Goal: Navigation & Orientation: Find specific page/section

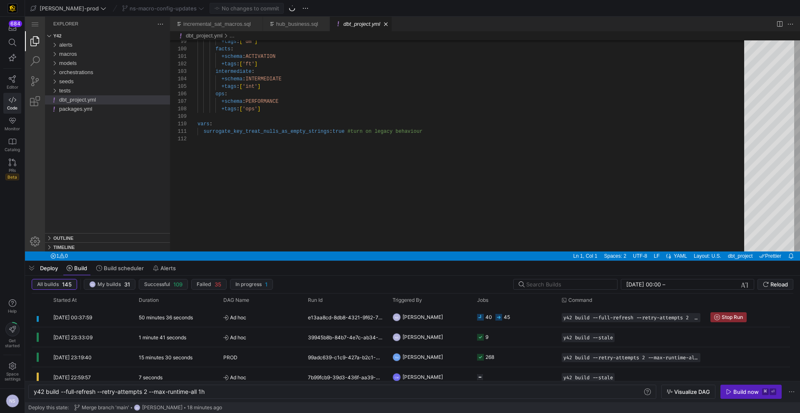
scroll to position [0, 174]
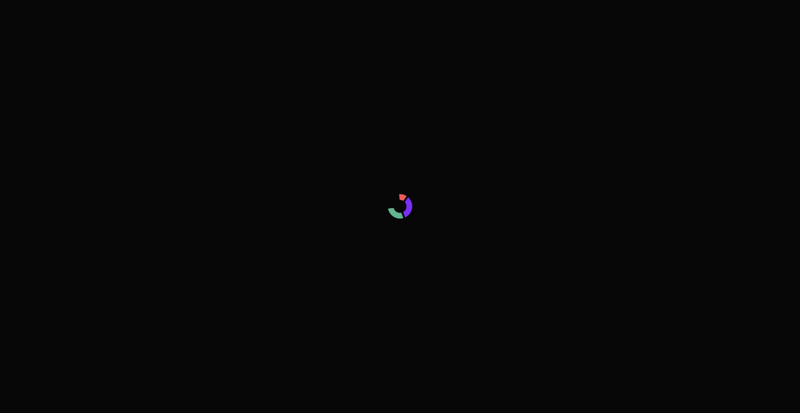
click at [155, 15] on div at bounding box center [400, 206] width 800 height 413
drag, startPoint x: 155, startPoint y: 16, endPoint x: 148, endPoint y: 15, distance: 6.7
click at [155, 16] on div at bounding box center [400, 206] width 800 height 413
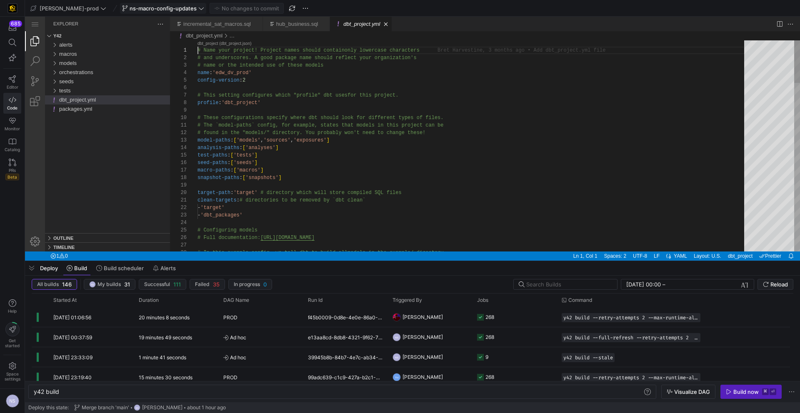
click at [198, 6] on icon at bounding box center [201, 8] width 6 height 6
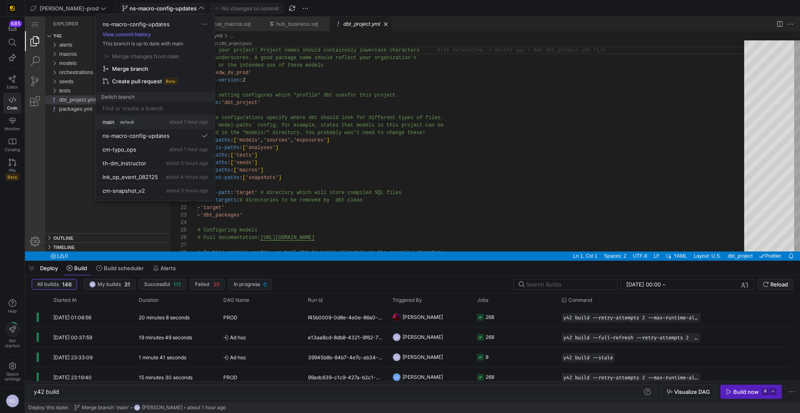
click at [128, 124] on span "default" at bounding box center [127, 122] width 18 height 7
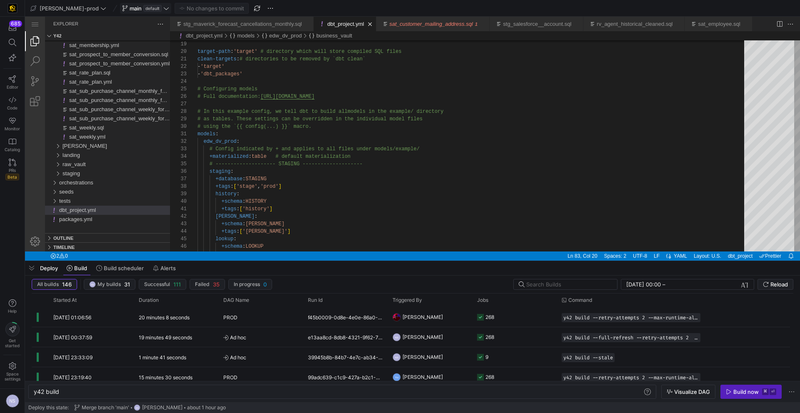
scroll to position [0, 25]
